Goal: Information Seeking & Learning: Learn about a topic

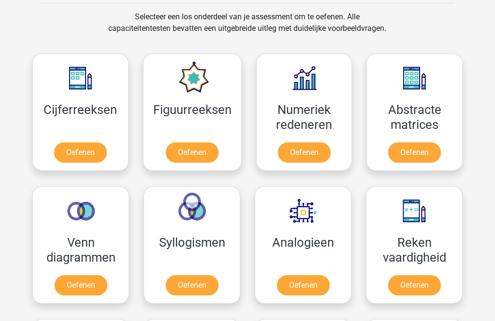
scroll to position [397, 0]
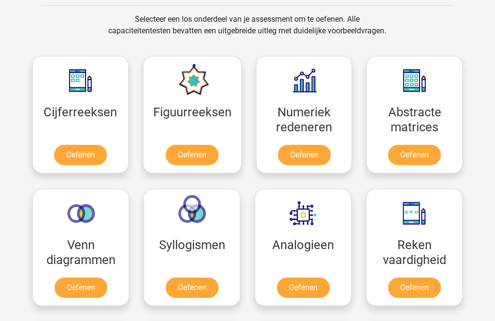
click at [62, 145] on link "Oefenen" at bounding box center [80, 155] width 53 height 20
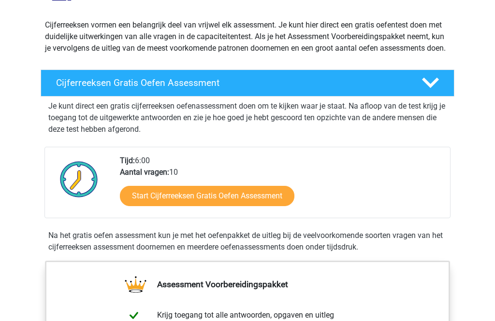
scroll to position [71, 0]
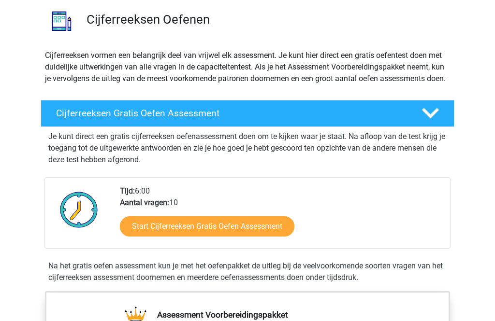
click at [155, 237] on link "Start Cijferreeksen Gratis Oefen Assessment" at bounding box center [207, 226] width 174 height 20
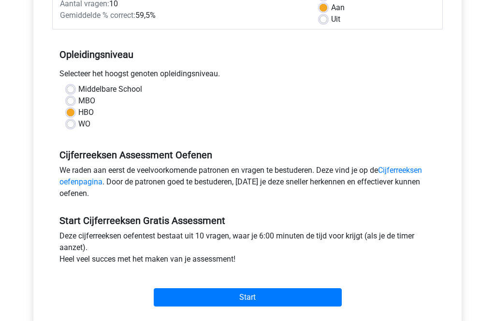
scroll to position [159, 0]
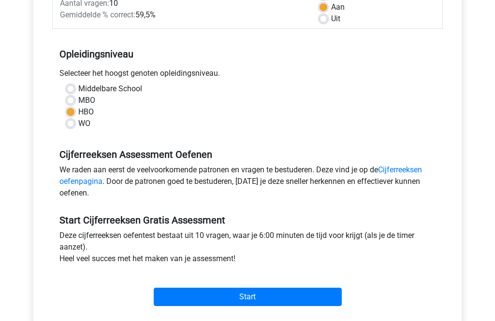
click at [78, 98] on label "MBO" at bounding box center [86, 101] width 17 height 12
click at [68, 98] on input "MBO" at bounding box center [71, 100] width 8 height 10
radio input "true"
click at [206, 295] on input "Start" at bounding box center [248, 297] width 188 height 18
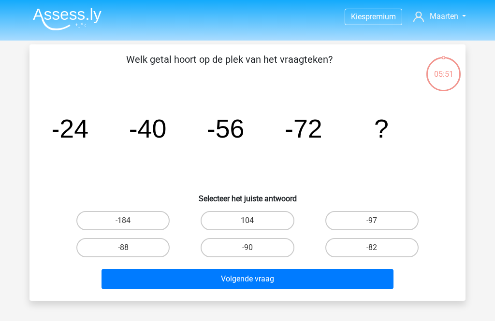
click at [449, 230] on div "-184 104 -97 -88 -90" at bounding box center [247, 234] width 405 height 54
click at [124, 248] on input "-88" at bounding box center [126, 251] width 6 height 6
radio input "true"
click at [269, 278] on button "Volgende vraag" at bounding box center [247, 279] width 292 height 20
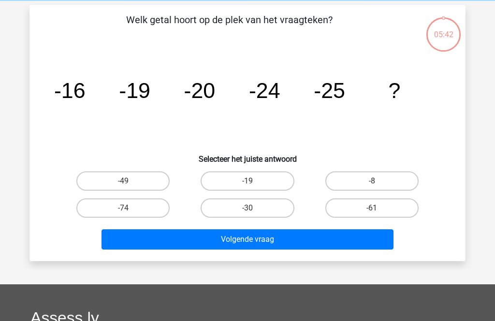
scroll to position [44, 0]
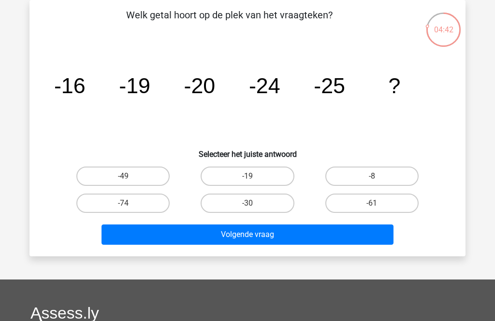
click at [263, 184] on label "-19" at bounding box center [247, 176] width 93 height 19
click at [254, 183] on input "-19" at bounding box center [250, 179] width 6 height 6
radio input "true"
click at [298, 237] on button "Volgende vraag" at bounding box center [247, 235] width 292 height 20
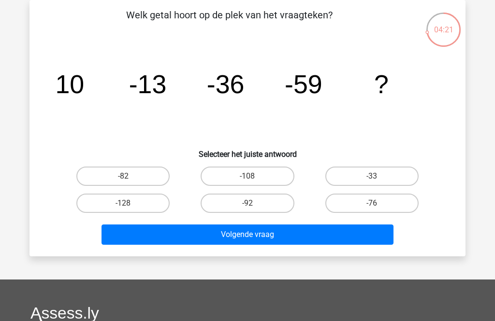
click at [124, 184] on label "-82" at bounding box center [122, 176] width 93 height 19
click at [124, 183] on input "-82" at bounding box center [126, 179] width 6 height 6
radio input "true"
click at [250, 233] on button "Volgende vraag" at bounding box center [247, 235] width 292 height 20
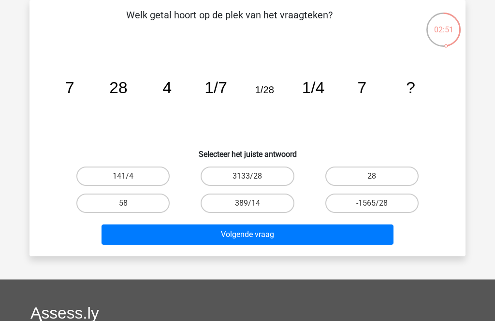
click at [297, 230] on button "Volgende vraag" at bounding box center [247, 235] width 292 height 20
click at [307, 241] on button "Volgende vraag" at bounding box center [247, 235] width 292 height 20
click at [333, 233] on button "Volgende vraag" at bounding box center [247, 235] width 292 height 20
click at [252, 176] on label "3133/28" at bounding box center [247, 176] width 93 height 19
click at [252, 176] on input "3133/28" at bounding box center [250, 179] width 6 height 6
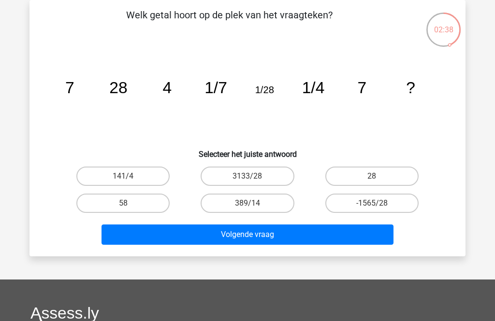
radio input "true"
click at [297, 232] on button "Volgende vraag" at bounding box center [247, 235] width 292 height 20
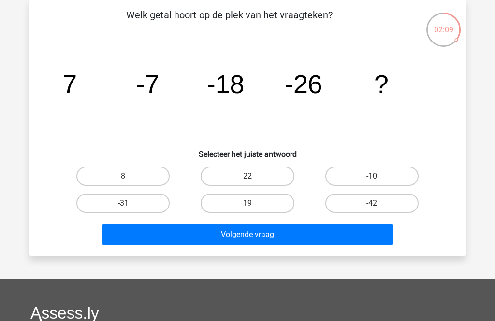
click at [369, 204] on label "-42" at bounding box center [371, 203] width 93 height 19
click at [372, 204] on input "-42" at bounding box center [375, 206] width 6 height 6
radio input "true"
click at [333, 240] on button "Volgende vraag" at bounding box center [247, 235] width 292 height 20
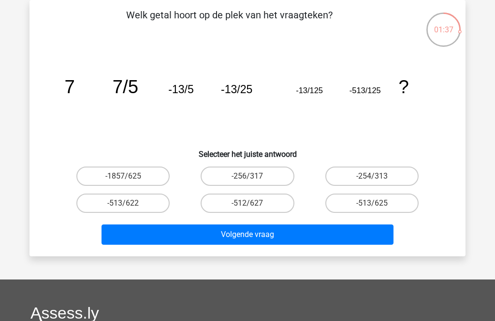
click at [378, 177] on input "-254/313" at bounding box center [375, 179] width 6 height 6
radio input "true"
click at [361, 182] on label "-254/313" at bounding box center [371, 176] width 93 height 19
click at [372, 182] on input "-254/313" at bounding box center [375, 179] width 6 height 6
click at [258, 205] on label "-512/627" at bounding box center [247, 203] width 93 height 19
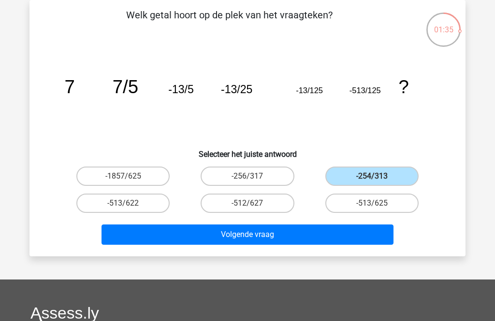
click at [254, 205] on input "-512/627" at bounding box center [250, 206] width 6 height 6
radio input "true"
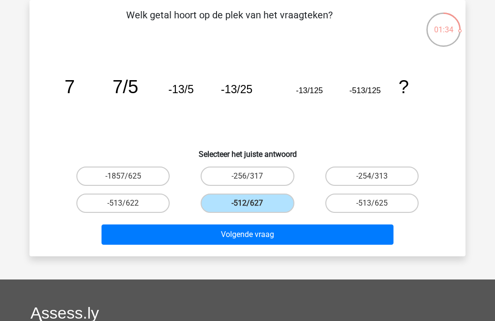
click at [258, 182] on label "-256/317" at bounding box center [247, 176] width 93 height 19
click at [254, 182] on input "-256/317" at bounding box center [250, 179] width 6 height 6
radio input "true"
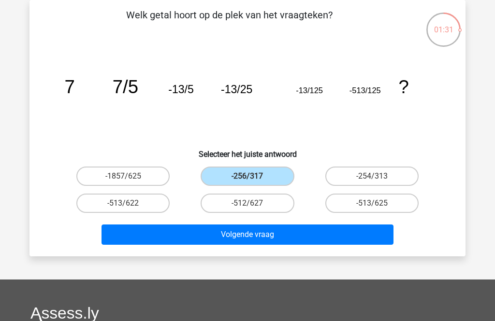
click at [108, 167] on label "-1857/625" at bounding box center [122, 176] width 93 height 19
click at [123, 176] on input "-1857/625" at bounding box center [126, 179] width 6 height 6
radio input "true"
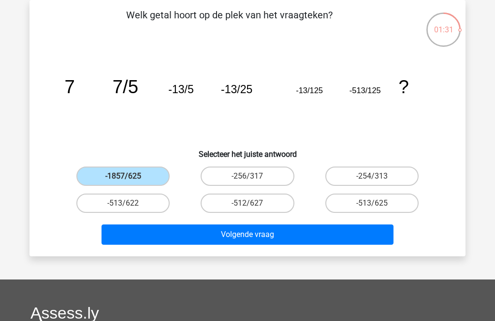
click at [310, 240] on button "Volgende vraag" at bounding box center [247, 235] width 292 height 20
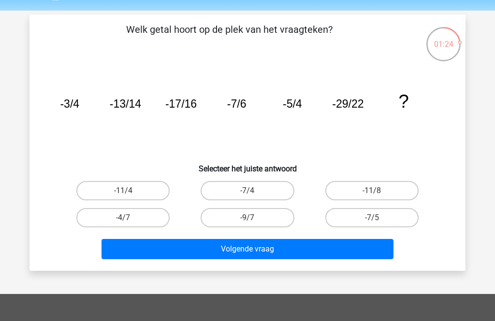
scroll to position [29, 0]
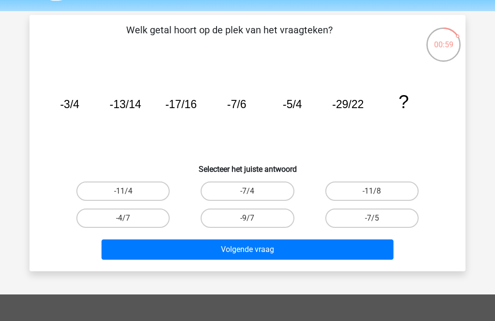
click at [114, 201] on label "-11/4" at bounding box center [122, 191] width 93 height 19
click at [123, 198] on input "-11/4" at bounding box center [126, 194] width 6 height 6
radio input "true"
click at [144, 253] on button "Volgende vraag" at bounding box center [247, 250] width 292 height 20
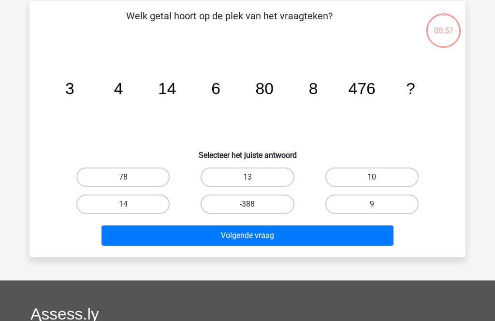
scroll to position [44, 0]
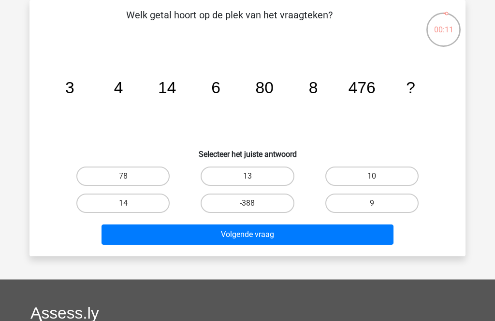
click at [389, 173] on label "10" at bounding box center [371, 176] width 93 height 19
click at [378, 176] on input "10" at bounding box center [375, 179] width 6 height 6
radio input "true"
click at [313, 241] on button "Volgende vraag" at bounding box center [247, 235] width 292 height 20
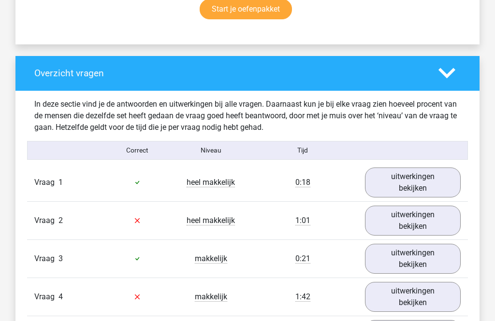
scroll to position [669, 0]
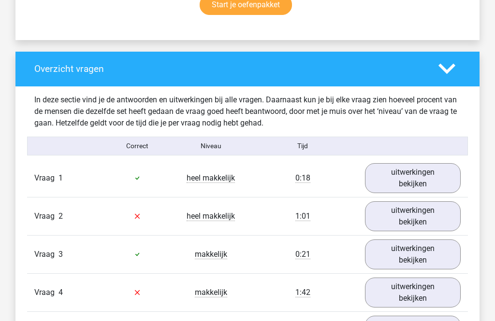
click at [415, 257] on link "uitwerkingen bekijken" at bounding box center [413, 255] width 96 height 30
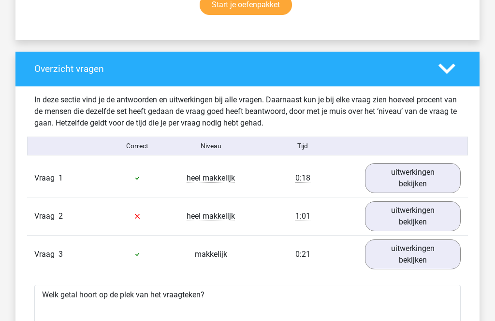
scroll to position [669, 0]
click at [421, 219] on link "uitwerkingen bekijken" at bounding box center [413, 217] width 96 height 30
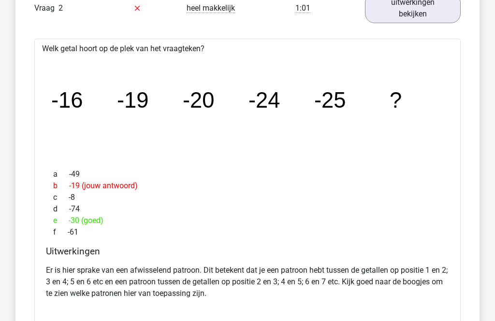
scroll to position [878, 0]
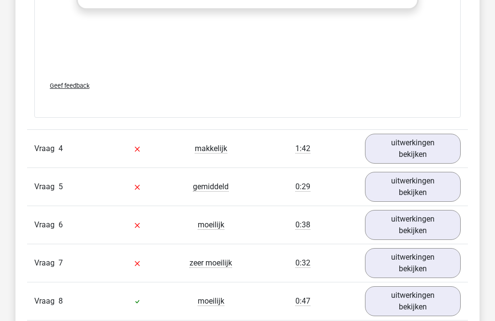
scroll to position [1838, 0]
click at [427, 148] on link "uitwerkingen bekijken" at bounding box center [413, 149] width 96 height 30
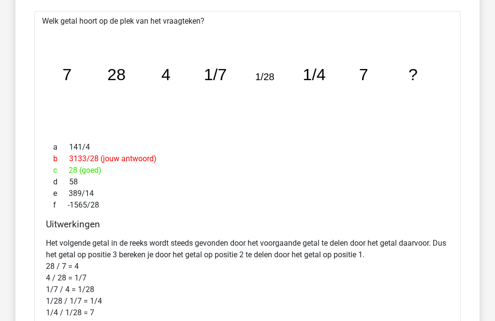
scroll to position [2009, 0]
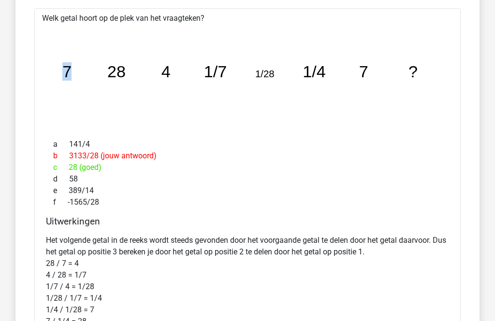
click at [160, 96] on icon "image/svg+xml 7 28 4 1/7 1/28 1/4 7 ?" at bounding box center [247, 78] width 395 height 99
click at [168, 96] on icon "image/svg+xml 7 28 4 1/7 1/28 1/4 7 ?" at bounding box center [247, 78] width 395 height 99
click at [104, 104] on icon "image/svg+xml 7 28 4 1/7 1/28 1/4 7 ?" at bounding box center [247, 78] width 395 height 99
click at [178, 130] on div "image/svg+xml 7 28 4 1/7 1/28 1/4 7 ?" at bounding box center [247, 78] width 411 height 107
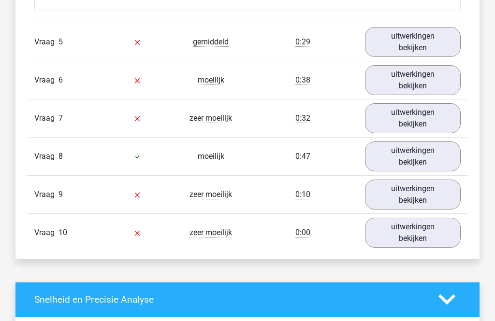
scroll to position [2478, 0]
click at [431, 199] on link "uitwerkingen bekijken" at bounding box center [413, 195] width 96 height 30
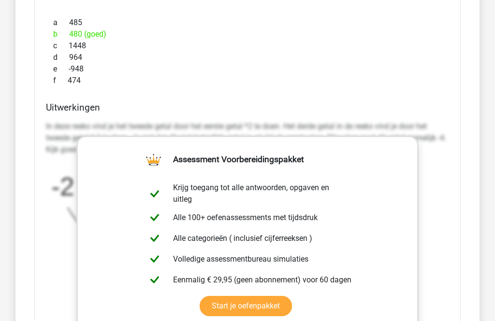
click at [445, 220] on div "In deze reeks vind je het tweede getal door het eerste getal *2 te doen. Het de…" at bounding box center [247, 214] width 403 height 195
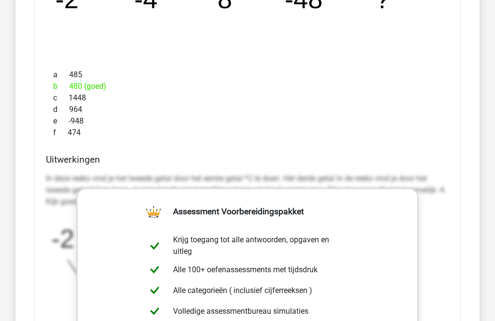
scroll to position [2758, 0]
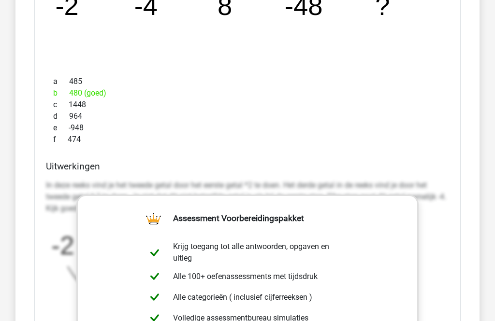
click at [46, 214] on p "In deze reeks vind je het tweede getal door het eerste getal *2 te doen. Het de…" at bounding box center [247, 197] width 403 height 35
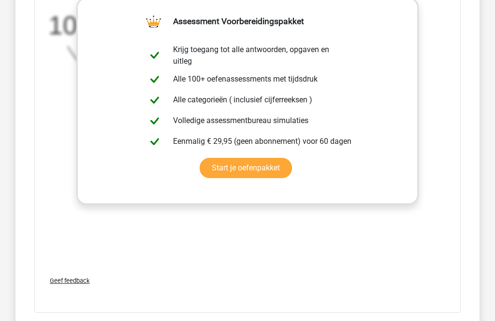
scroll to position [1642, 0]
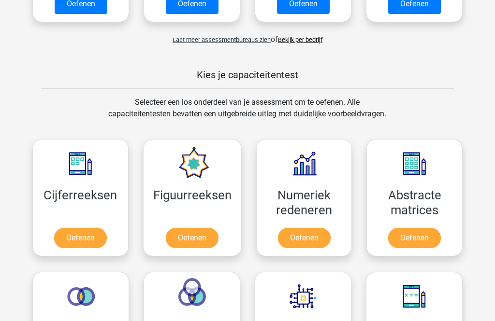
scroll to position [345, 0]
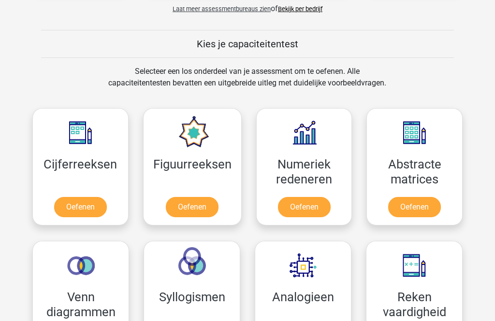
click at [88, 197] on link "Oefenen" at bounding box center [80, 207] width 53 height 20
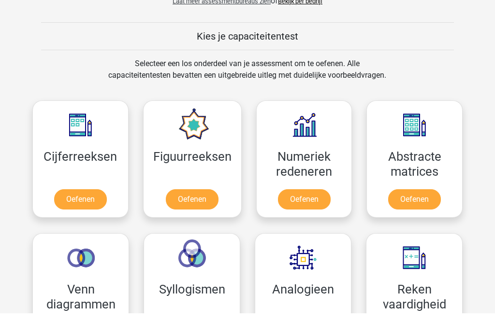
scroll to position [376, 0]
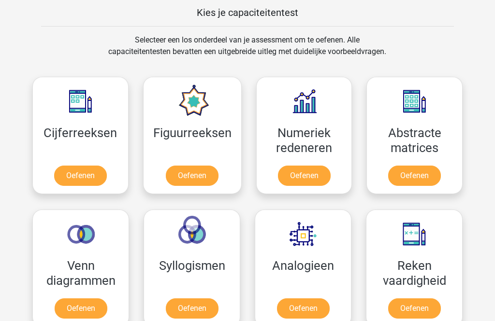
click at [76, 173] on link "Oefenen" at bounding box center [80, 176] width 53 height 20
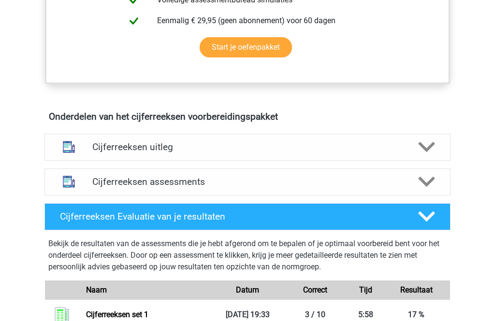
scroll to position [476, 0]
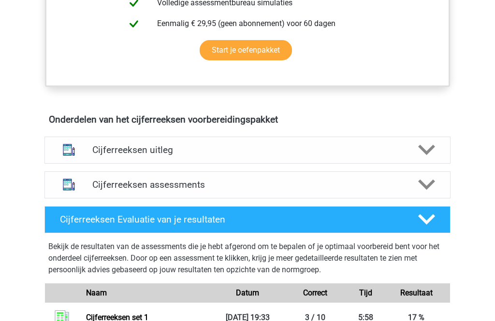
click at [277, 199] on div "Cijferreeksen assessments" at bounding box center [247, 185] width 406 height 27
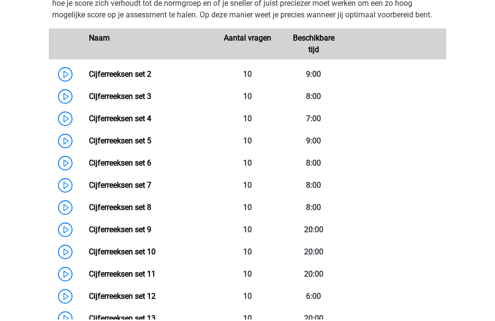
scroll to position [697, 0]
click at [123, 145] on link "Cijferreeksen set 5" at bounding box center [120, 140] width 62 height 9
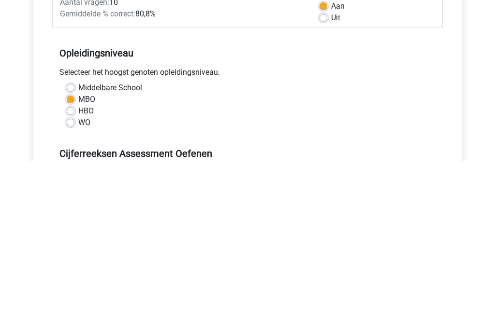
scroll to position [220, 0]
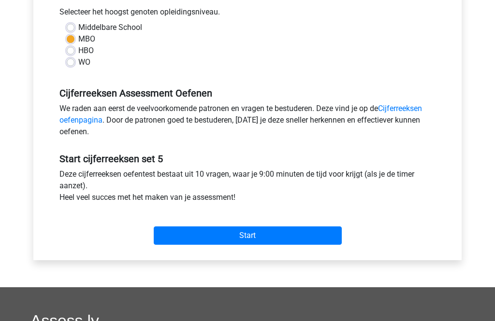
click at [317, 237] on input "Start" at bounding box center [248, 236] width 188 height 18
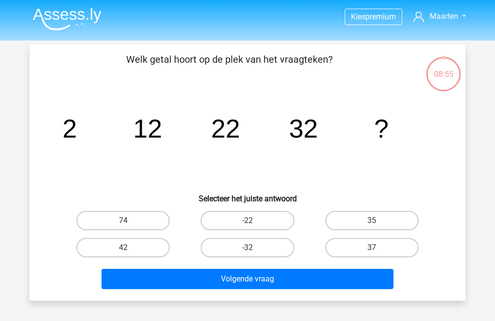
click at [128, 246] on label "42" at bounding box center [122, 247] width 93 height 19
click at [128, 248] on input "42" at bounding box center [126, 251] width 6 height 6
radio input "true"
click at [248, 278] on button "Volgende vraag" at bounding box center [247, 279] width 292 height 20
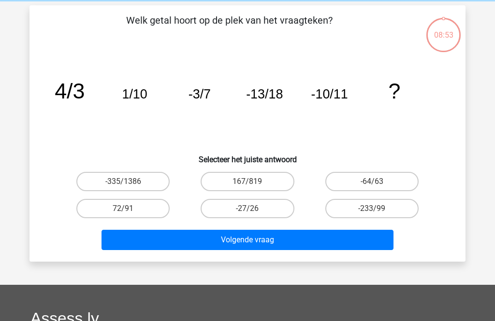
scroll to position [44, 0]
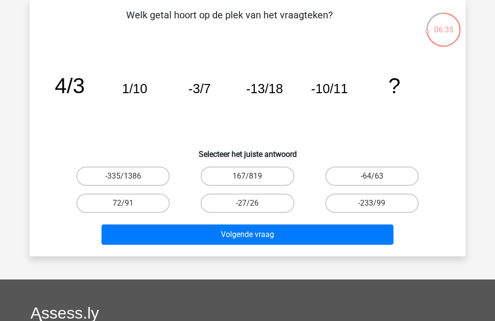
click at [375, 177] on input "-64/63" at bounding box center [375, 179] width 6 height 6
radio input "true"
click at [364, 243] on button "Volgende vraag" at bounding box center [247, 235] width 292 height 20
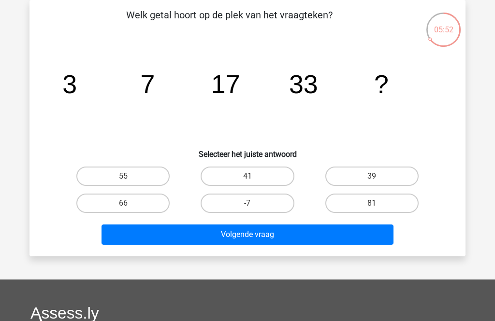
click at [120, 170] on label "55" at bounding box center [122, 176] width 93 height 19
click at [123, 176] on input "55" at bounding box center [126, 179] width 6 height 6
radio input "true"
click at [289, 240] on button "Volgende vraag" at bounding box center [247, 235] width 292 height 20
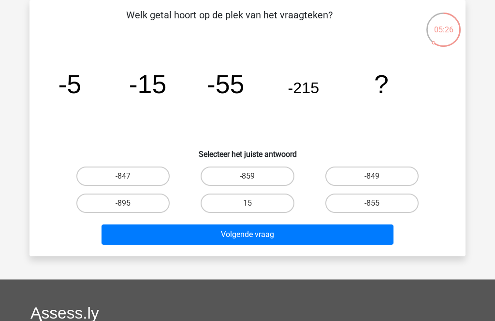
scroll to position [0, 0]
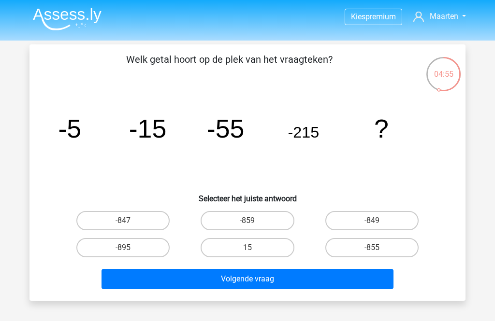
click at [380, 245] on label "-855" at bounding box center [371, 247] width 93 height 19
click at [378, 248] on input "-855" at bounding box center [375, 251] width 6 height 6
radio input "true"
click at [352, 279] on button "Volgende vraag" at bounding box center [247, 279] width 292 height 20
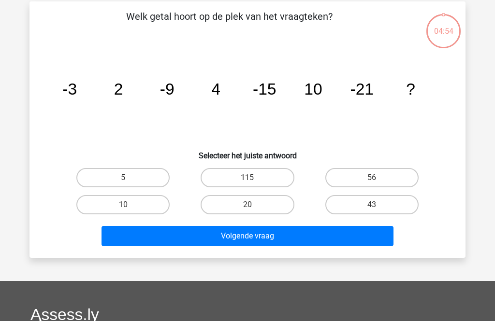
scroll to position [44, 0]
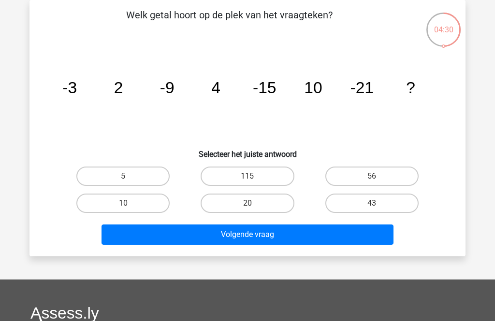
click at [254, 209] on input "20" at bounding box center [250, 206] width 6 height 6
radio input "true"
click at [275, 235] on button "Volgende vraag" at bounding box center [247, 235] width 292 height 20
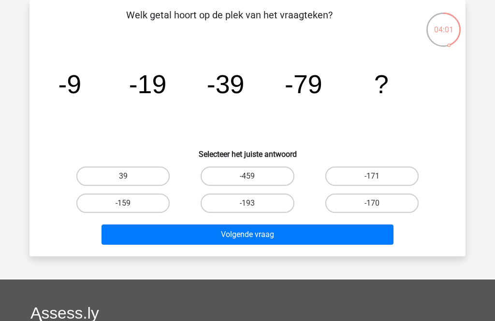
click at [135, 203] on label "-159" at bounding box center [122, 203] width 93 height 19
click at [130, 203] on input "-159" at bounding box center [126, 206] width 6 height 6
radio input "true"
click at [257, 231] on button "Volgende vraag" at bounding box center [247, 235] width 292 height 20
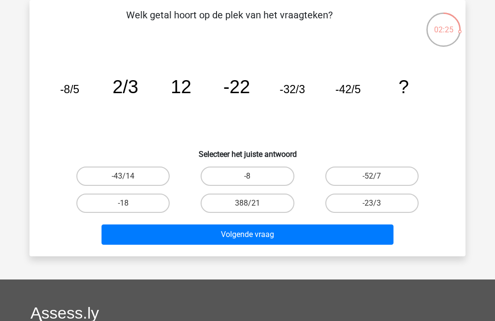
click at [122, 207] on label "-18" at bounding box center [122, 203] width 93 height 19
click at [123, 207] on input "-18" at bounding box center [126, 206] width 6 height 6
radio input "true"
click at [274, 234] on button "Volgende vraag" at bounding box center [247, 235] width 292 height 20
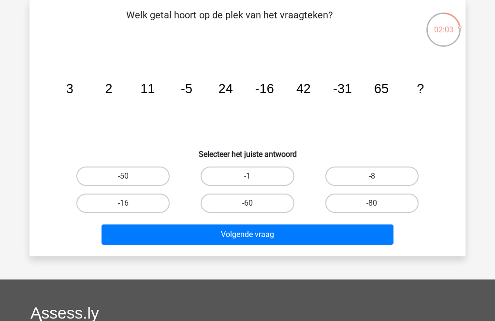
click at [128, 174] on label "-50" at bounding box center [122, 176] width 93 height 19
click at [128, 176] on input "-50" at bounding box center [126, 179] width 6 height 6
radio input "true"
click at [263, 235] on button "Volgende vraag" at bounding box center [247, 235] width 292 height 20
click at [118, 172] on label "48" at bounding box center [122, 176] width 93 height 19
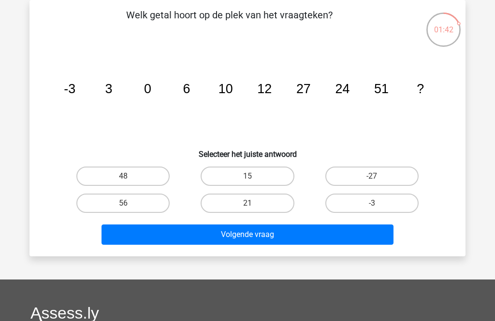
click at [123, 176] on input "48" at bounding box center [126, 179] width 6 height 6
radio input "true"
click at [267, 235] on button "Volgende vraag" at bounding box center [247, 235] width 292 height 20
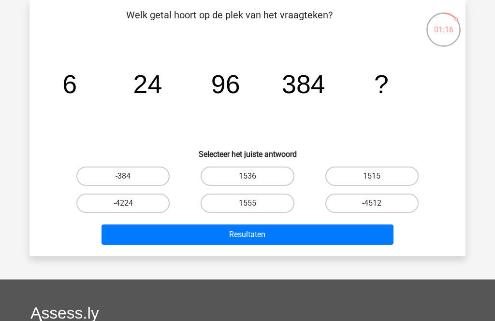
click at [259, 177] on label "1536" at bounding box center [247, 176] width 93 height 19
click at [254, 177] on input "1536" at bounding box center [250, 179] width 6 height 6
radio input "true"
click at [319, 233] on button "Resultaten" at bounding box center [247, 235] width 292 height 20
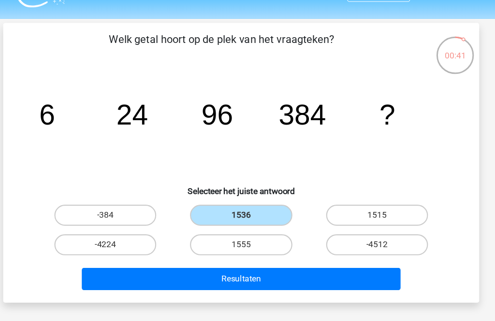
scroll to position [37, 0]
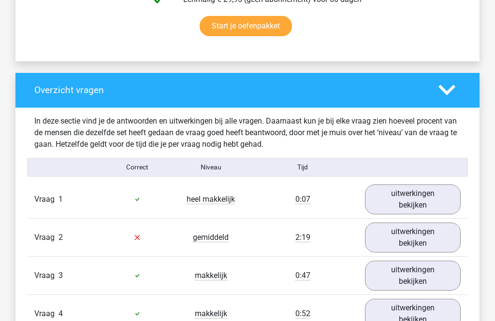
scroll to position [648, 0]
